Goal: Information Seeking & Learning: Learn about a topic

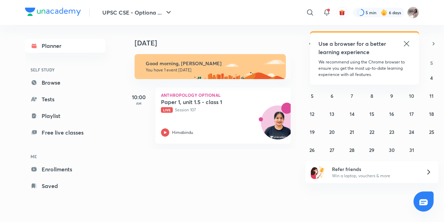
click at [405, 43] on icon at bounding box center [406, 44] width 8 height 8
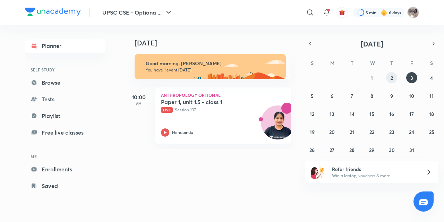
click at [391, 76] on abbr "2" at bounding box center [392, 78] width 2 height 7
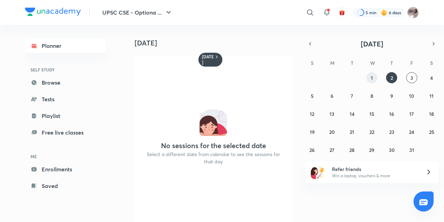
click at [371, 75] on abbr "1" at bounding box center [372, 78] width 2 height 7
click at [310, 42] on icon "button" at bounding box center [310, 44] width 6 height 6
click at [351, 76] on abbr "2" at bounding box center [352, 78] width 2 height 7
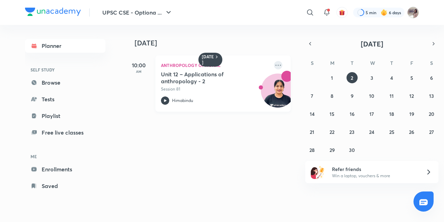
click at [274, 66] on icon at bounding box center [278, 65] width 8 height 8
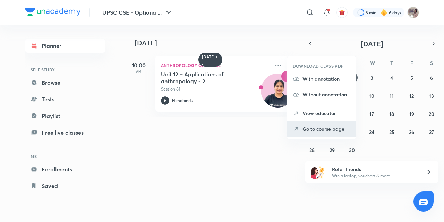
click at [308, 125] on li "Go to course page" at bounding box center [321, 129] width 69 height 16
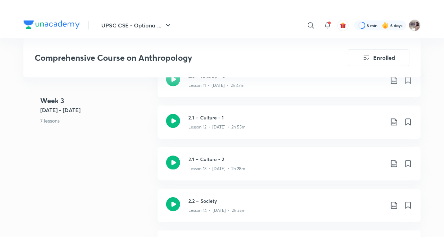
scroll to position [895, 0]
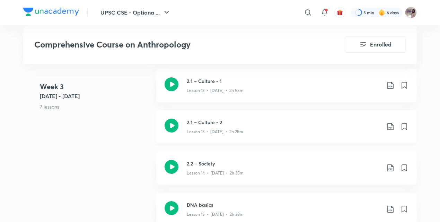
click at [207, 126] on div "Lesson 13 • [DATE] • 2h 28m" at bounding box center [284, 130] width 194 height 9
